Goal: Task Accomplishment & Management: Manage account settings

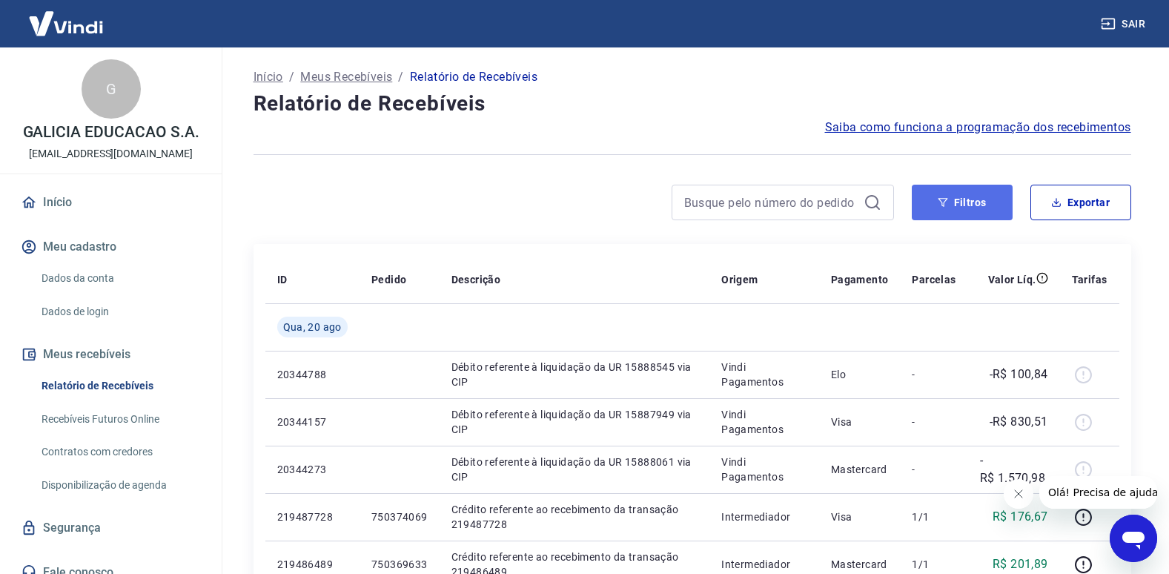
click at [986, 208] on button "Filtros" at bounding box center [962, 203] width 101 height 36
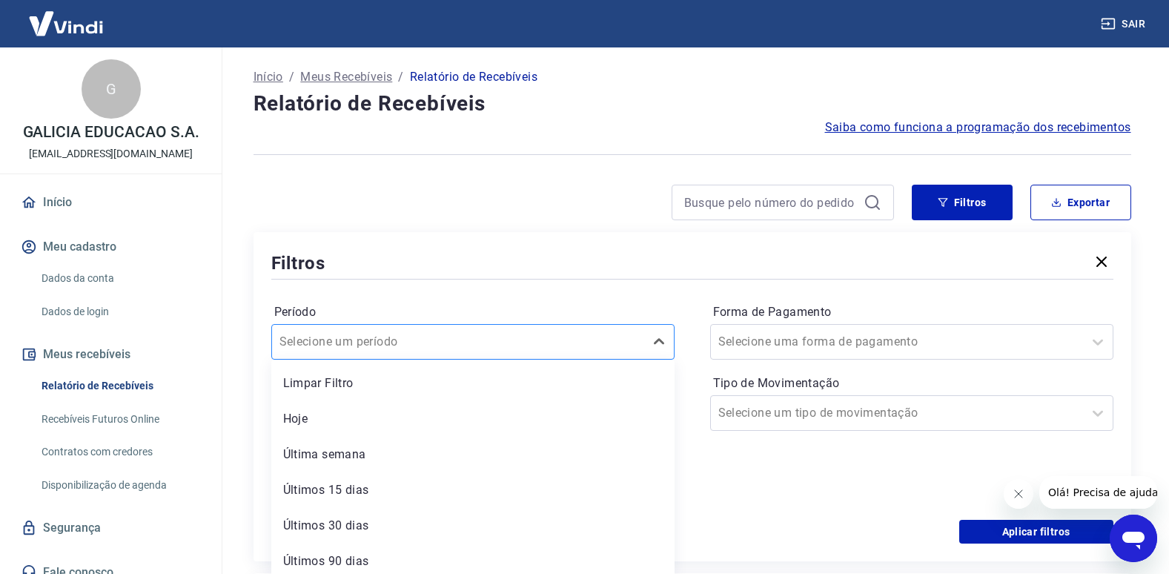
click at [540, 346] on div at bounding box center [457, 341] width 357 height 21
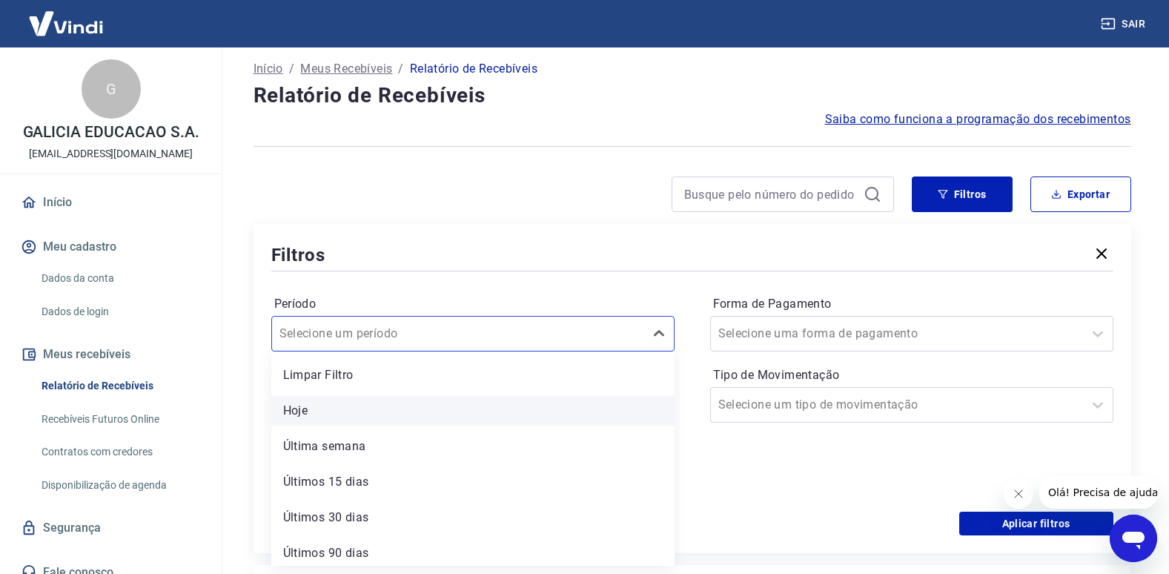
click at [445, 409] on div "Hoje" at bounding box center [472, 411] width 403 height 30
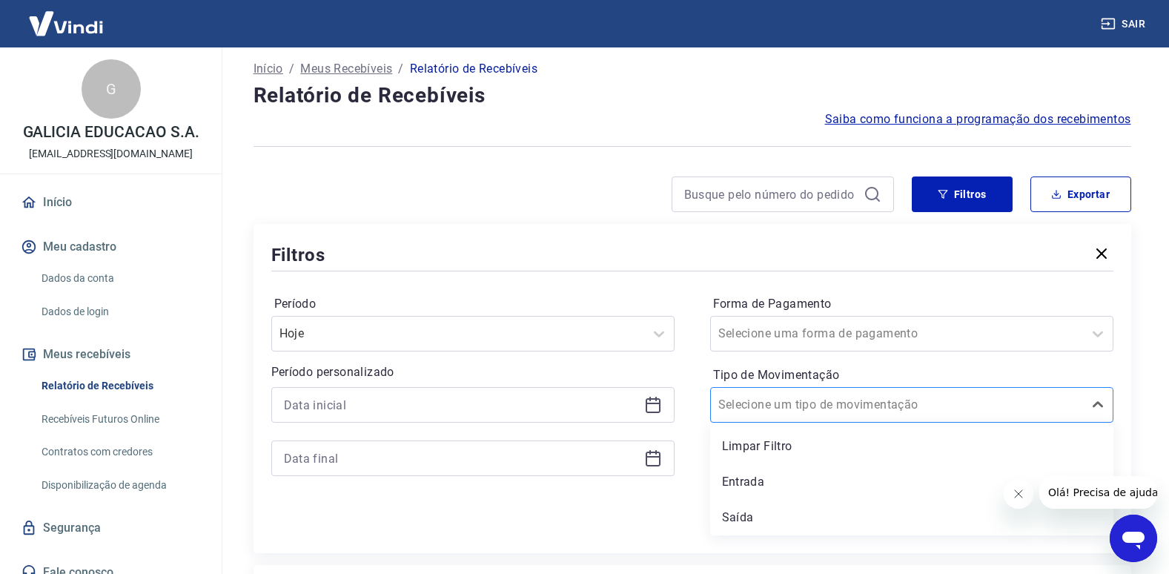
click at [1018, 398] on div at bounding box center [896, 404] width 357 height 21
click at [784, 480] on div "Entrada" at bounding box center [911, 482] width 403 height 30
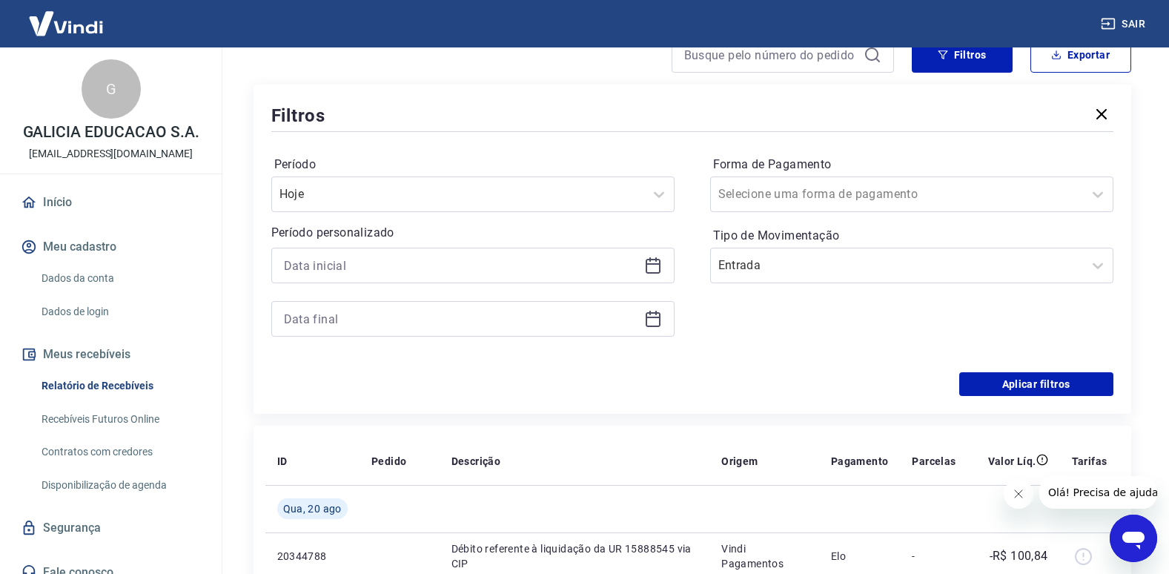
scroll to position [156, 0]
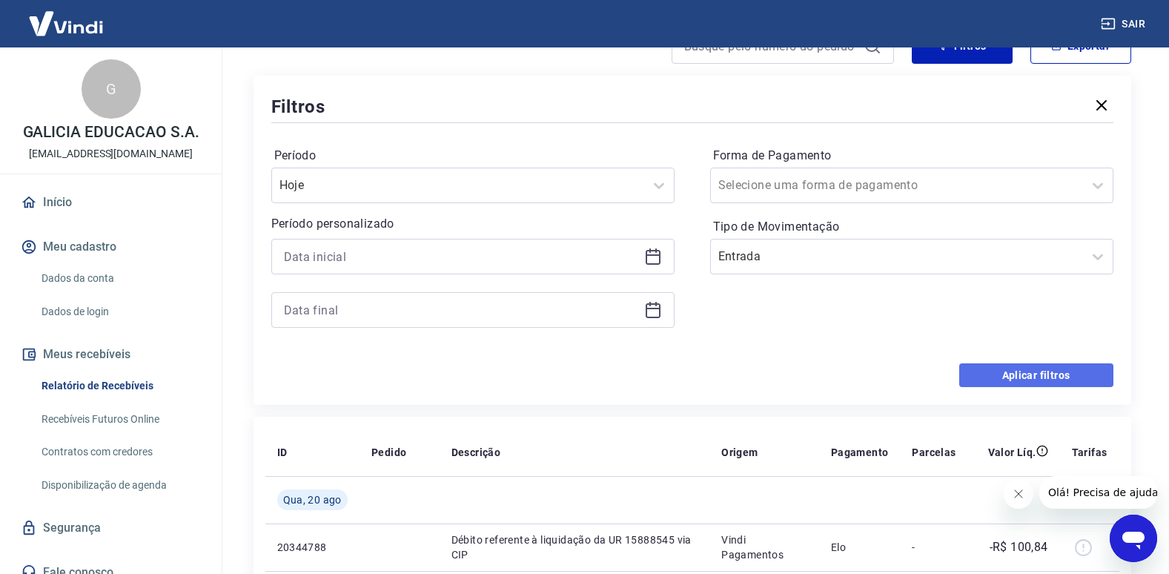
click at [1000, 379] on button "Aplicar filtros" at bounding box center [1036, 375] width 154 height 24
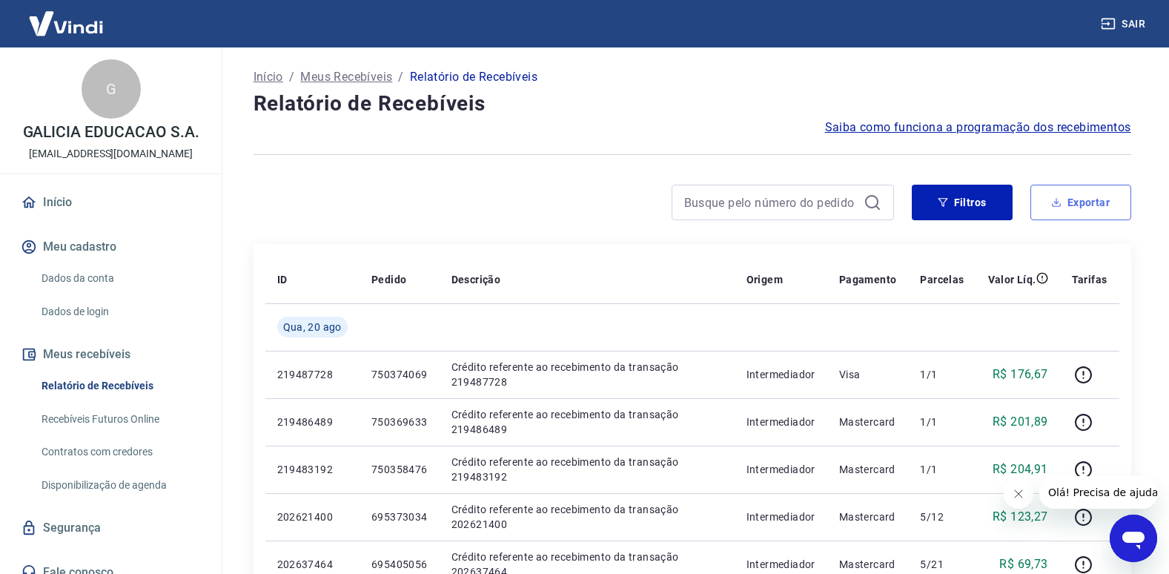
click at [1078, 211] on button "Exportar" at bounding box center [1080, 203] width 101 height 36
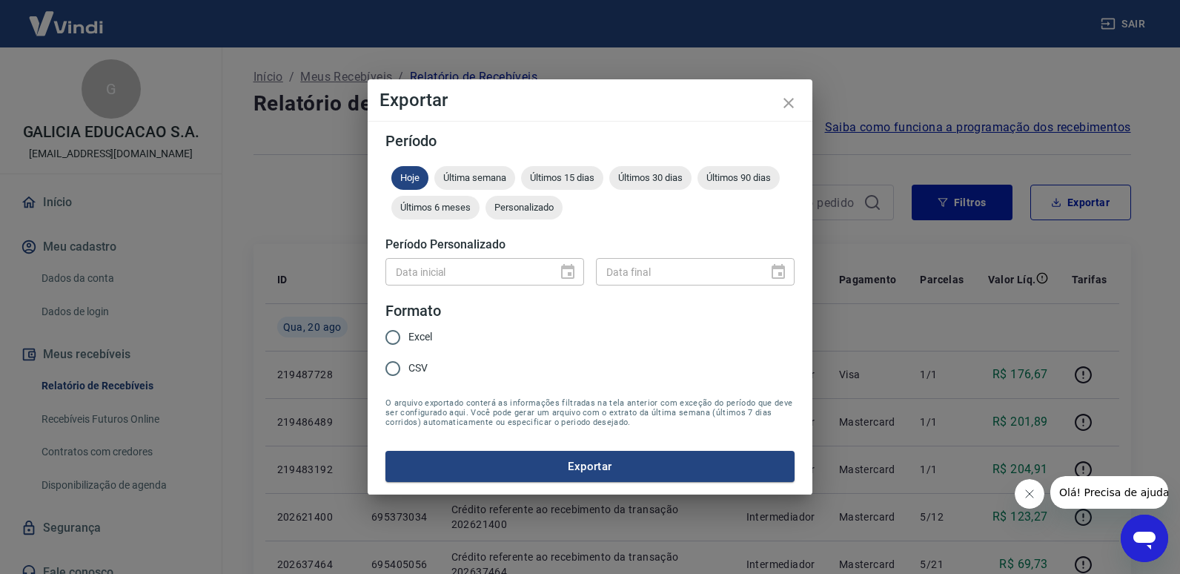
click at [433, 333] on div "Excel CSV" at bounding box center [414, 354] width 59 height 64
click at [405, 339] on input "Excel" at bounding box center [392, 337] width 31 height 31
radio input "true"
click at [559, 462] on button "Exportar" at bounding box center [589, 466] width 409 height 31
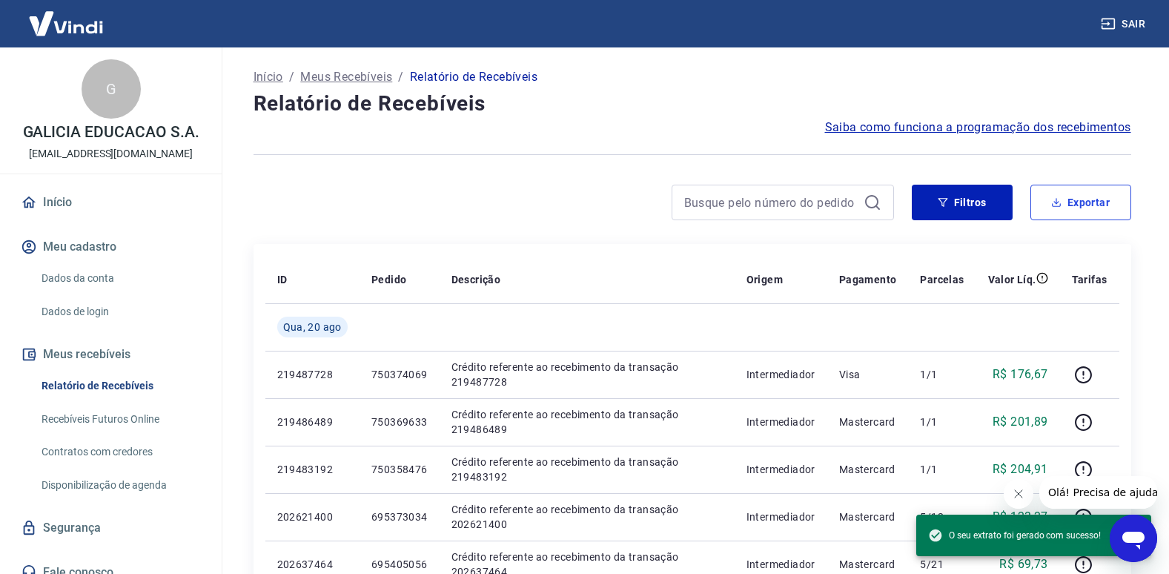
click at [1123, 187] on button "Exportar" at bounding box center [1080, 203] width 101 height 36
